Goal: Information Seeking & Learning: Compare options

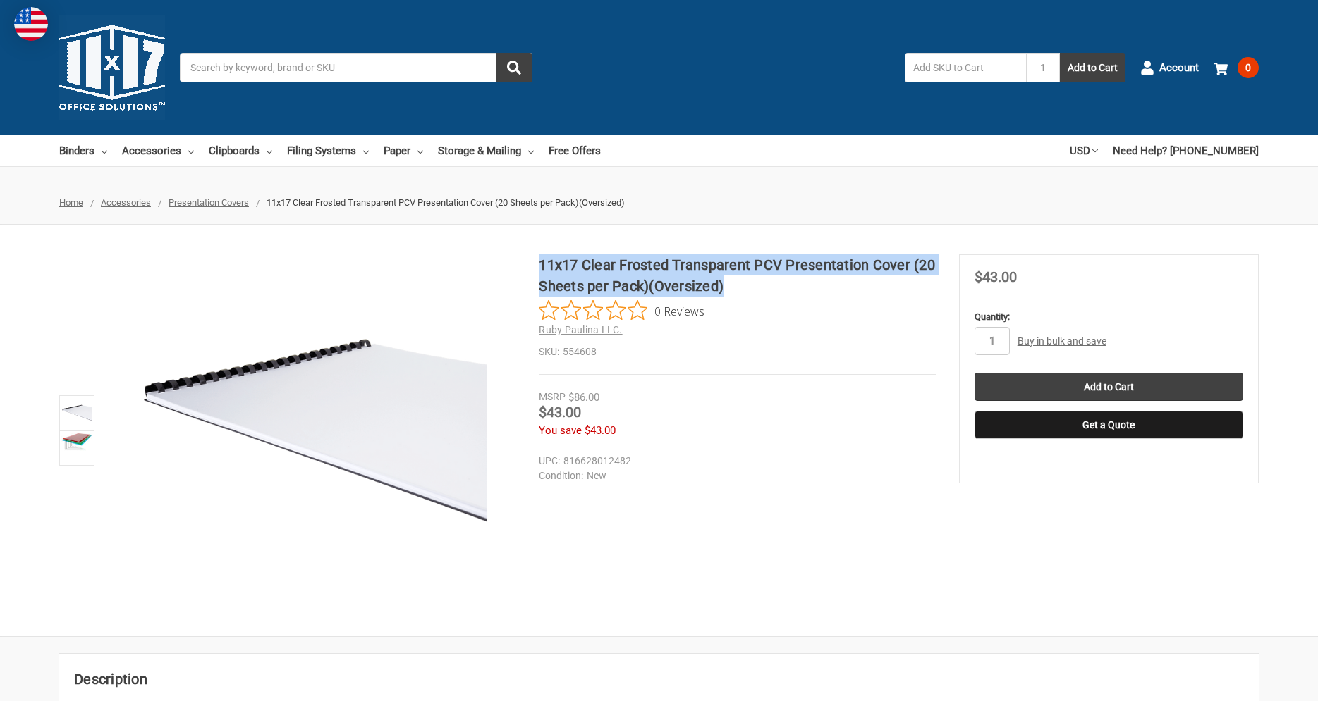
drag, startPoint x: 540, startPoint y: 264, endPoint x: 766, endPoint y: 287, distance: 227.4
click at [766, 287] on h1 "11x17 Clear Frosted Transparent PCV Presentation Cover (20 Sheets per Pack)(Ove…" at bounding box center [737, 275] width 396 height 42
copy h1 "11x17 Clear Frosted Transparent PCV Presentation Cover (20 Sheets per Pack)(Ove…"
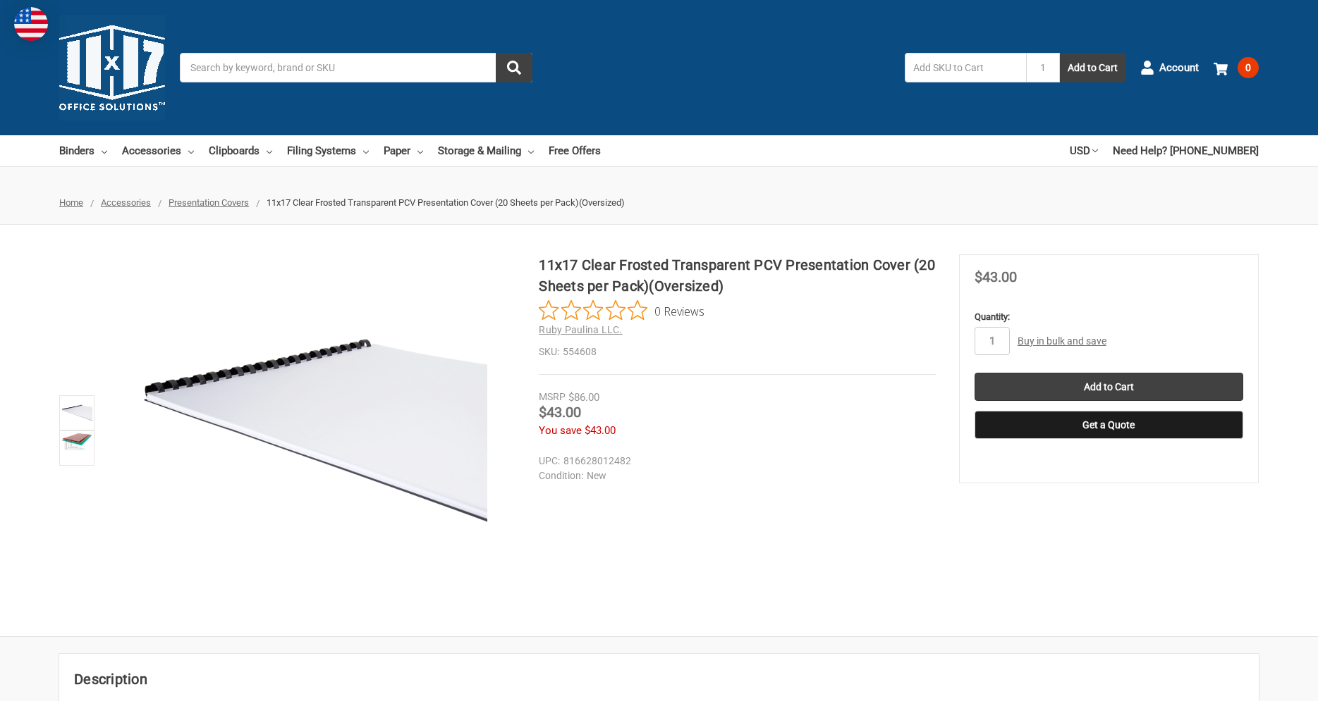
click at [766, 217] on ul "Home Accessories Presentation Covers 11x17 Clear Frosted Transparent PCV Presen…" at bounding box center [659, 203] width 1318 height 44
click at [76, 446] on img at bounding box center [76, 442] width 31 height 18
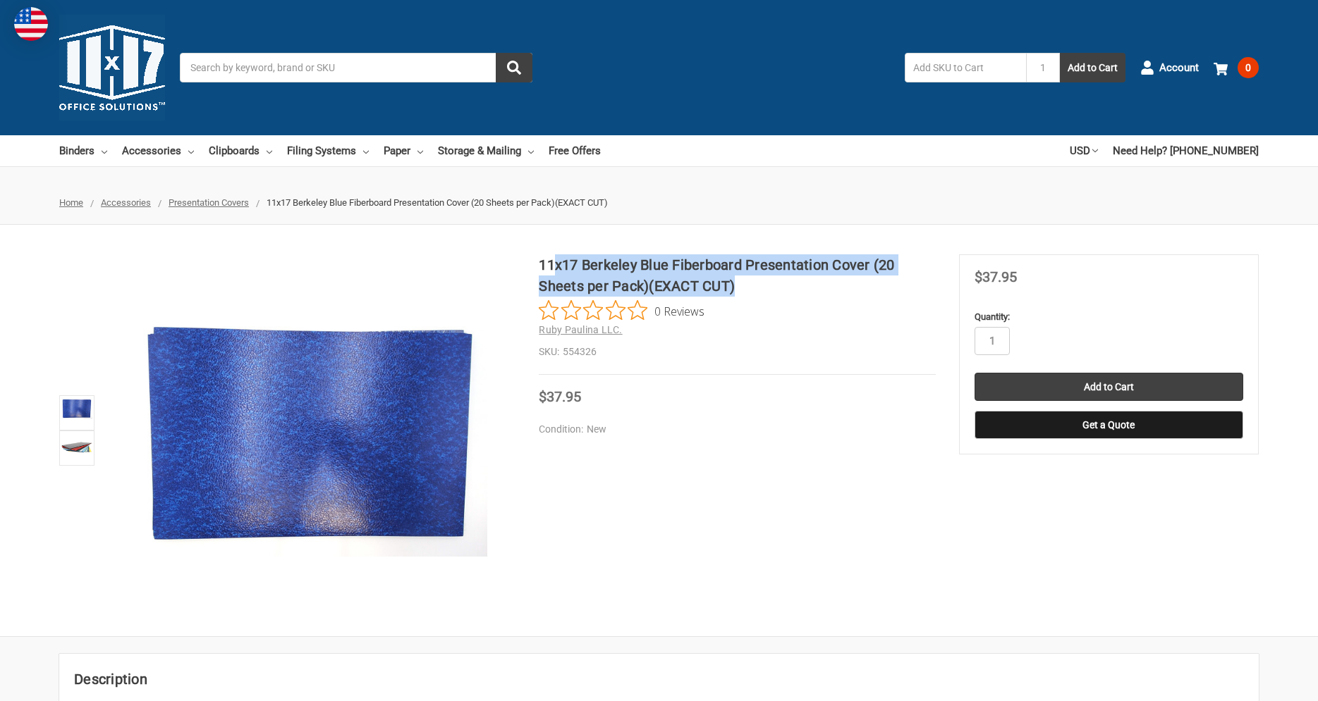
drag, startPoint x: 537, startPoint y: 265, endPoint x: 559, endPoint y: 274, distance: 23.4
click at [559, 274] on div "11x17 Berkeley Blue Fiberboard Presentation Cover (20 Sheets per Pack)(EXACT CU…" at bounding box center [659, 430] width 1318 height 352
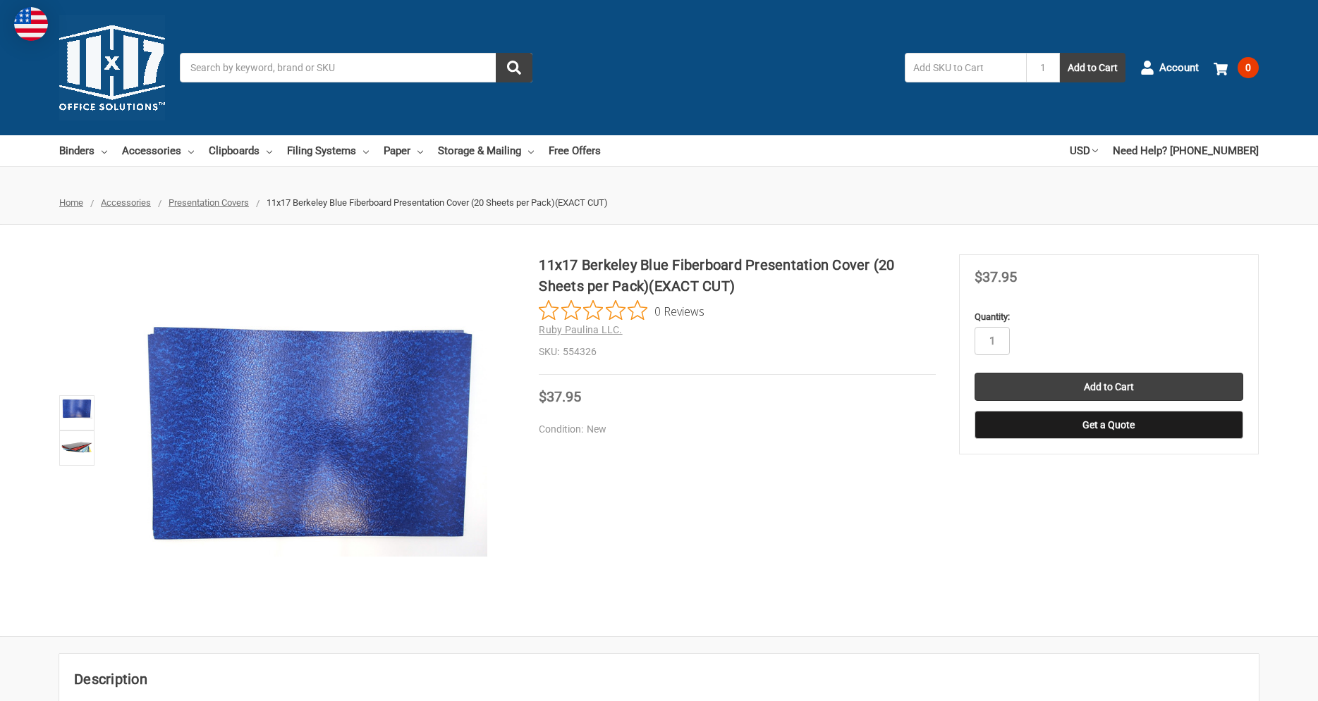
click at [546, 251] on div "11x17 Berkeley Blue Fiberboard Presentation Cover (20 Sheets per Pack)(EXACT CU…" at bounding box center [659, 431] width 1318 height 412
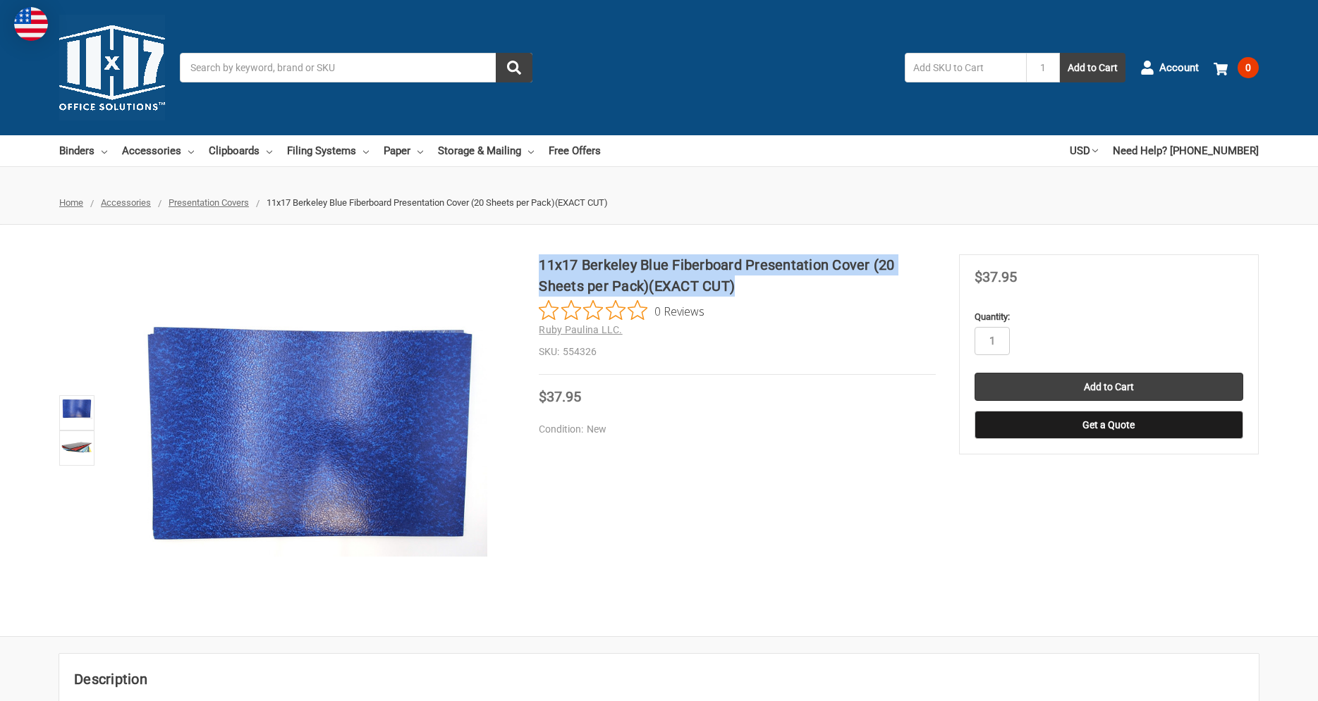
drag, startPoint x: 541, startPoint y: 263, endPoint x: 746, endPoint y: 283, distance: 205.5
click at [746, 283] on h1 "11x17 Berkeley Blue Fiberboard Presentation Cover (20 Sheets per Pack)(EXACT CU…" at bounding box center [737, 275] width 396 height 42
copy h1 "11x17 Berkeley Blue Fiberboard Presentation Cover (20 Sheets per Pack)(EXACT CU…"
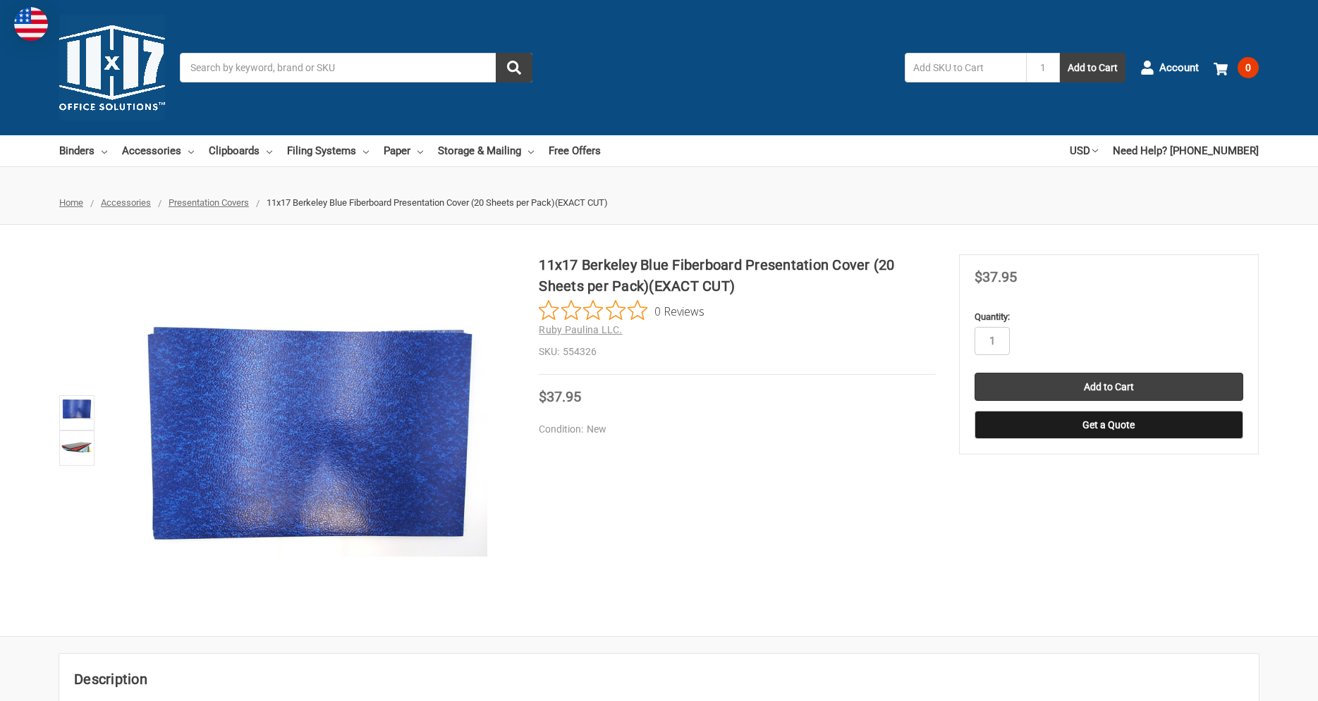
click at [770, 185] on ul "Home Accessories Presentation Covers 11x17 Berkeley Blue Fiberboard Presentatio…" at bounding box center [659, 203] width 1318 height 44
click at [68, 450] on img at bounding box center [76, 448] width 31 height 31
